Goal: Entertainment & Leisure: Browse casually

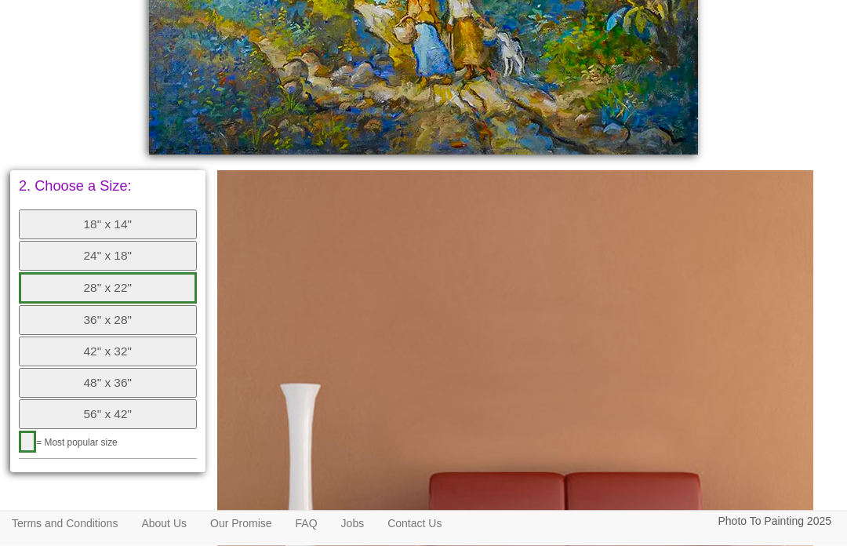
scroll to position [697, 0]
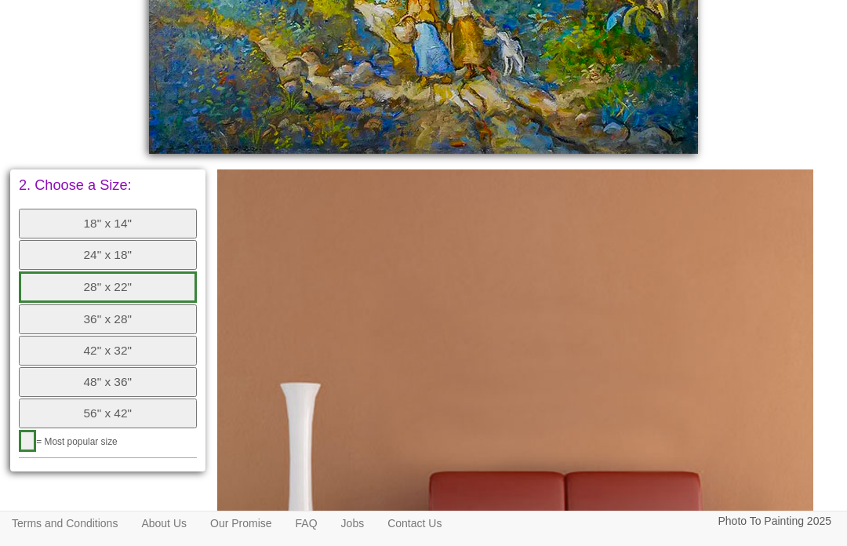
click at [154, 271] on button "28" x 22"" at bounding box center [108, 286] width 178 height 31
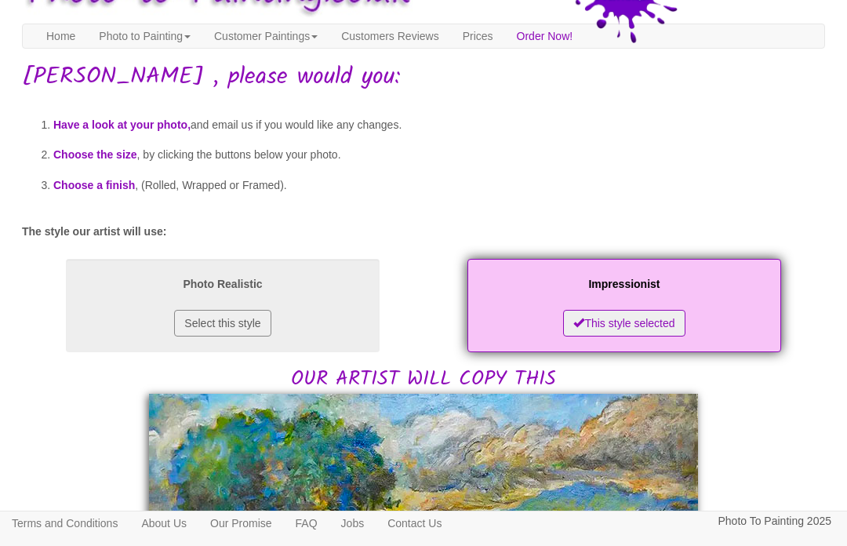
scroll to position [0, 0]
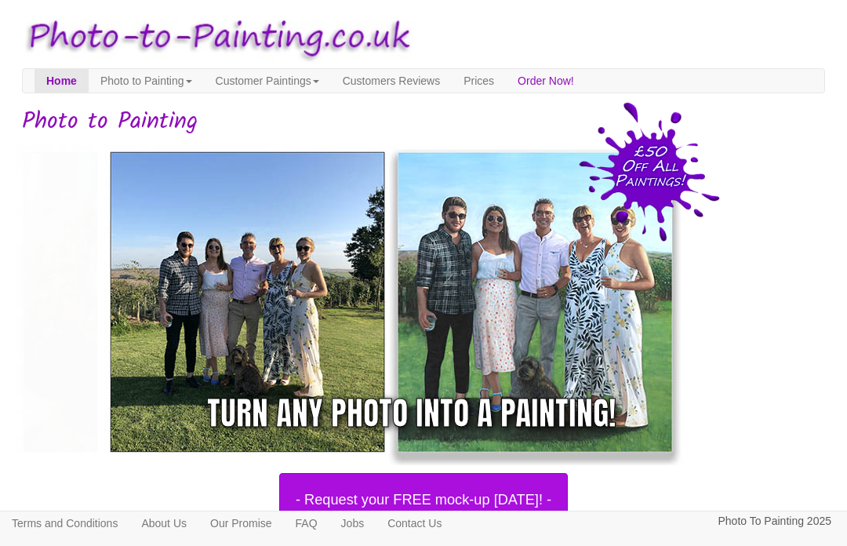
click at [322, 81] on link "Customer Paintings" at bounding box center [267, 81] width 127 height 24
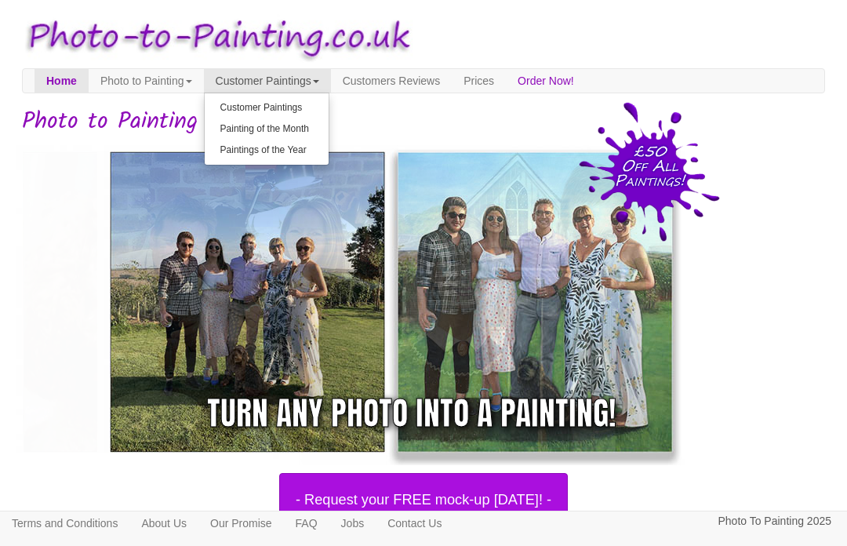
click at [329, 107] on link "Customer Paintings" at bounding box center [267, 107] width 124 height 21
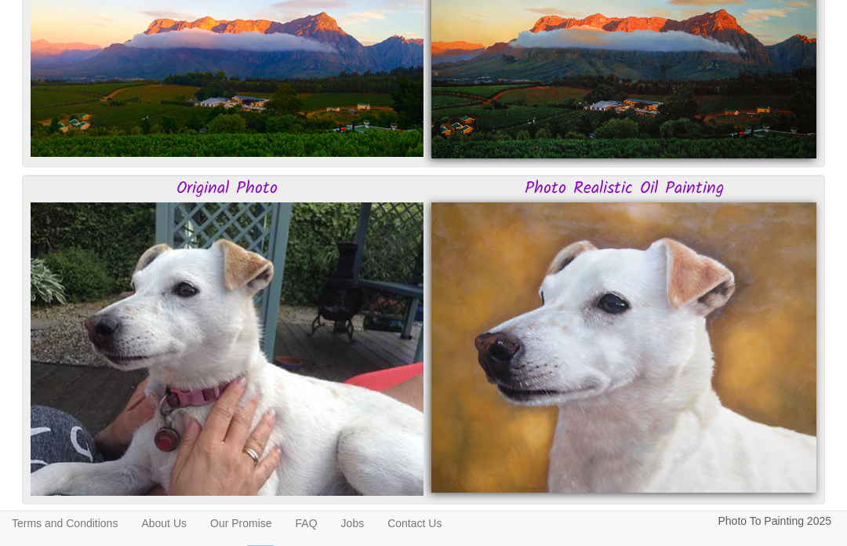
scroll to position [4112, 0]
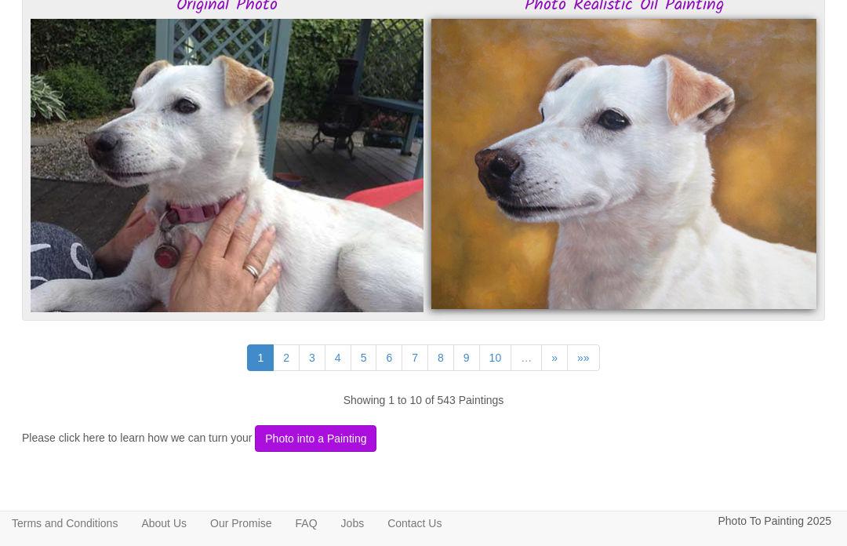
click at [293, 344] on link "2" at bounding box center [286, 357] width 27 height 27
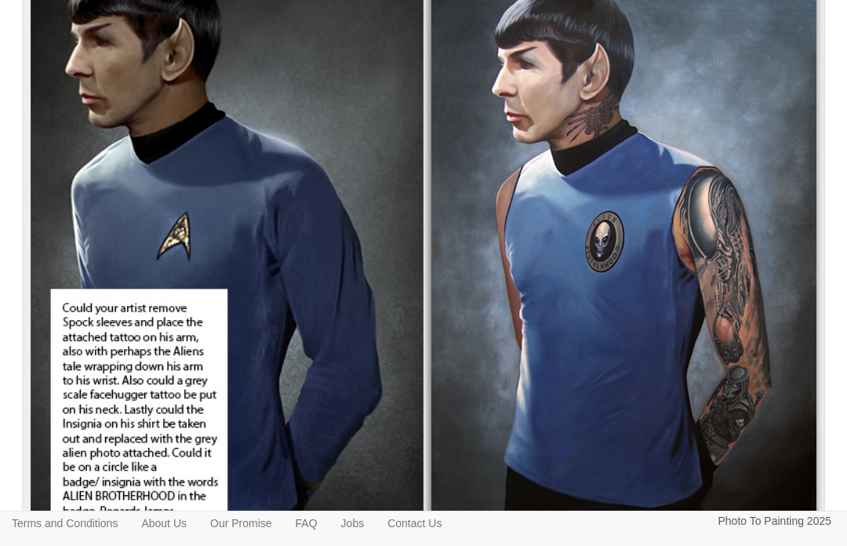
scroll to position [4111, 0]
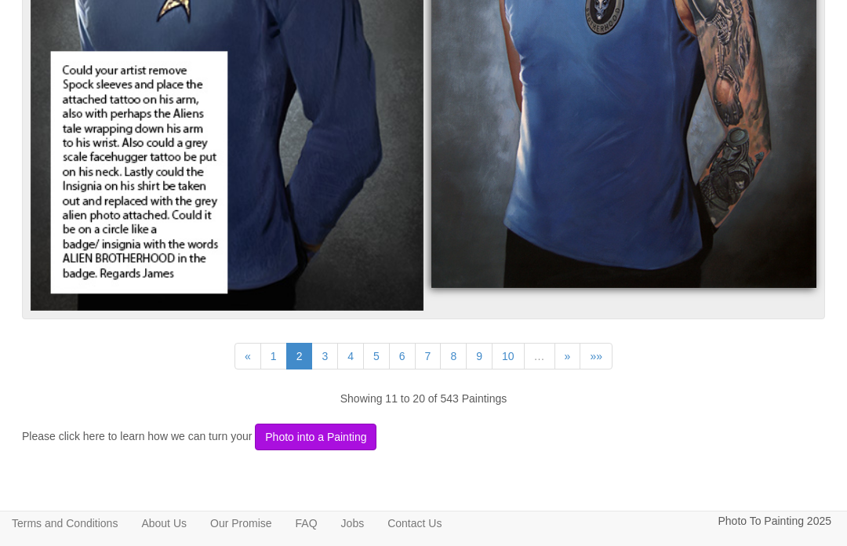
click at [326, 344] on link "3" at bounding box center [324, 356] width 27 height 27
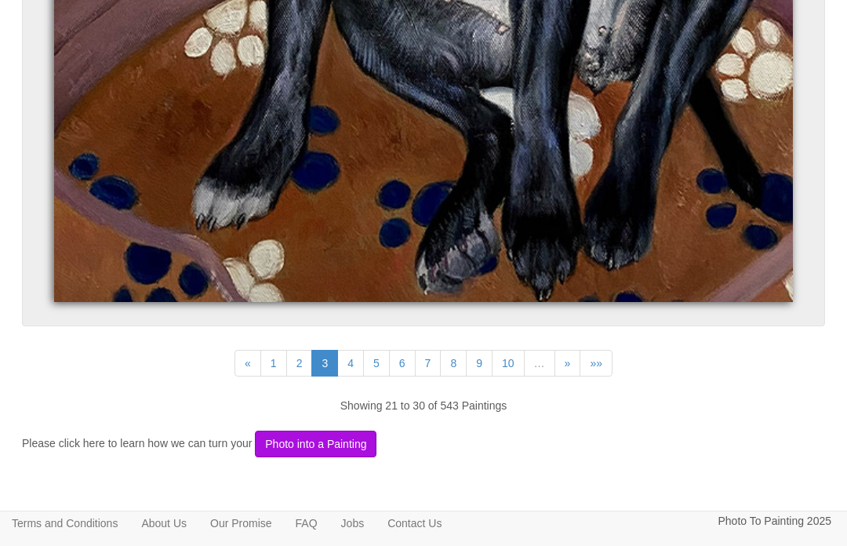
scroll to position [9052, 0]
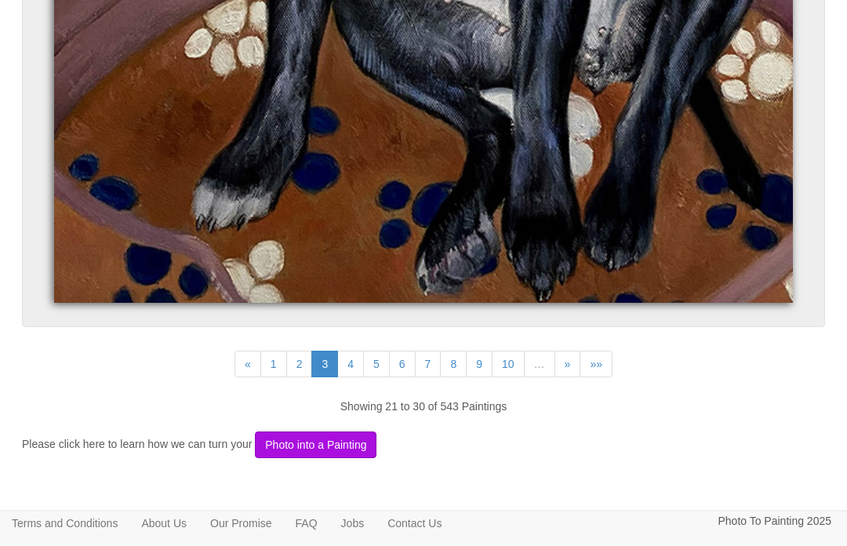
click at [381, 351] on link "5" at bounding box center [376, 364] width 27 height 27
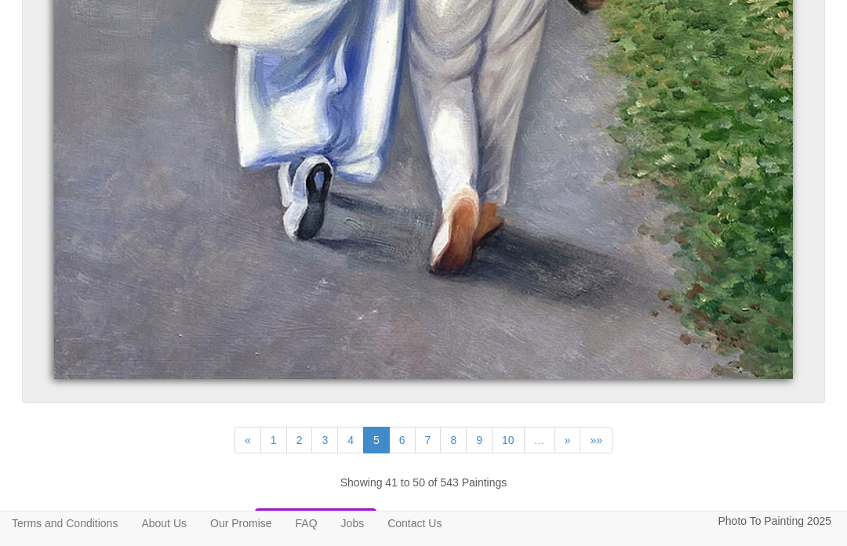
scroll to position [8518, 0]
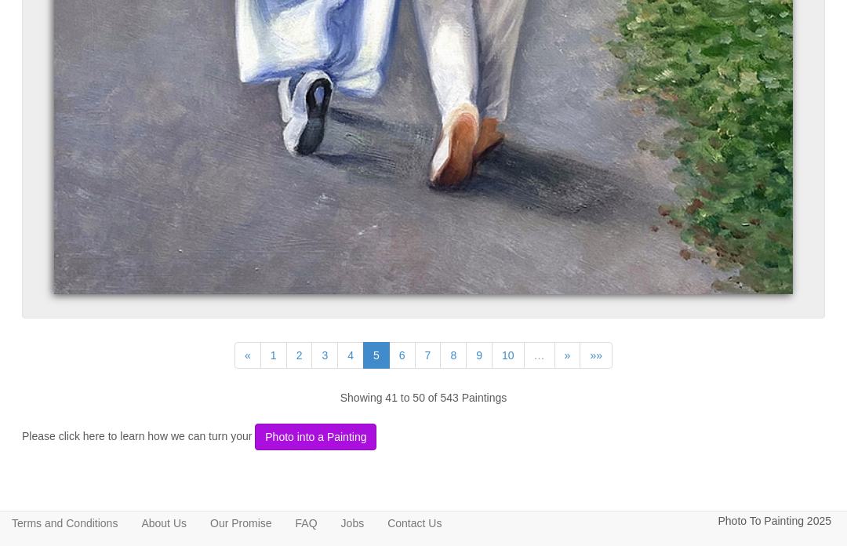
click at [437, 342] on link "7" at bounding box center [428, 355] width 27 height 27
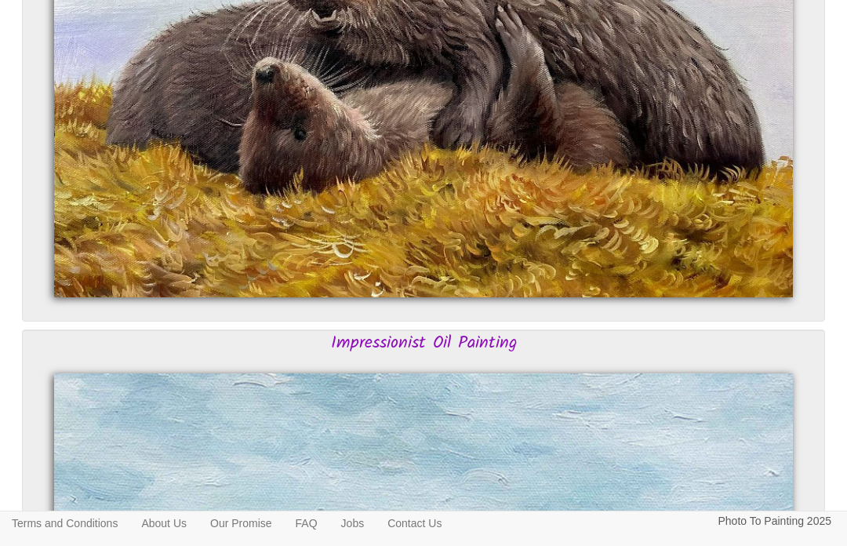
scroll to position [3717, 0]
